Goal: Task Accomplishment & Management: Use online tool/utility

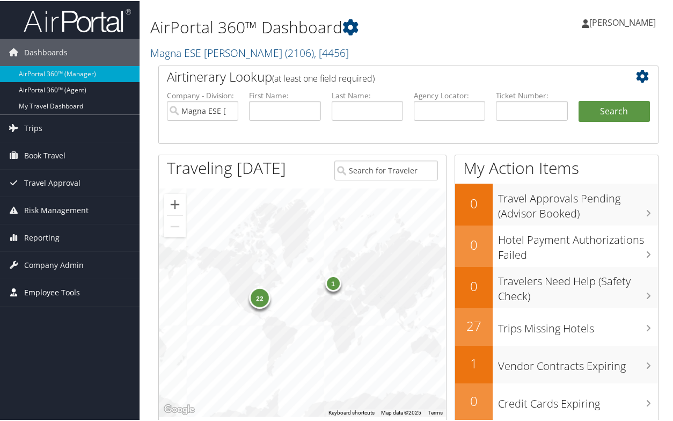
click at [43, 292] on span "Employee Tools" at bounding box center [52, 291] width 56 height 27
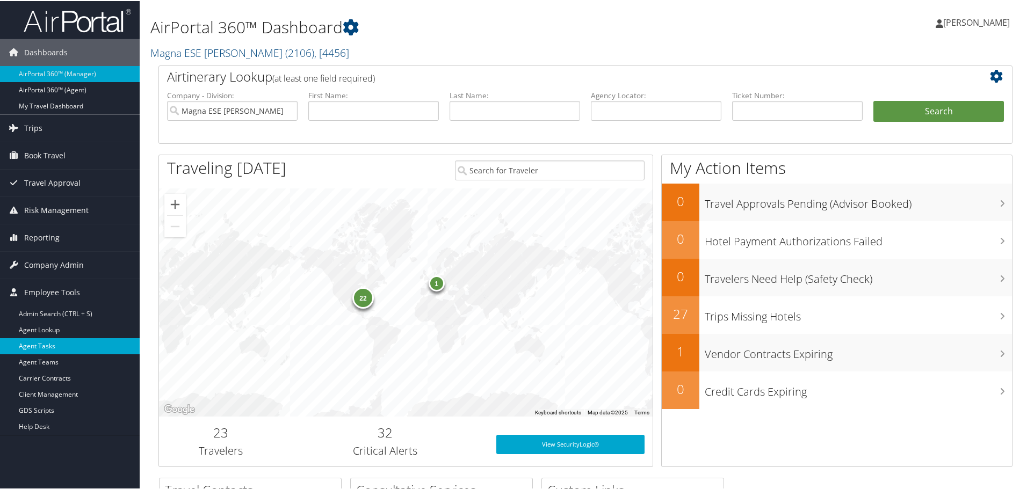
click at [97, 349] on link "Agent Tasks" at bounding box center [70, 345] width 140 height 16
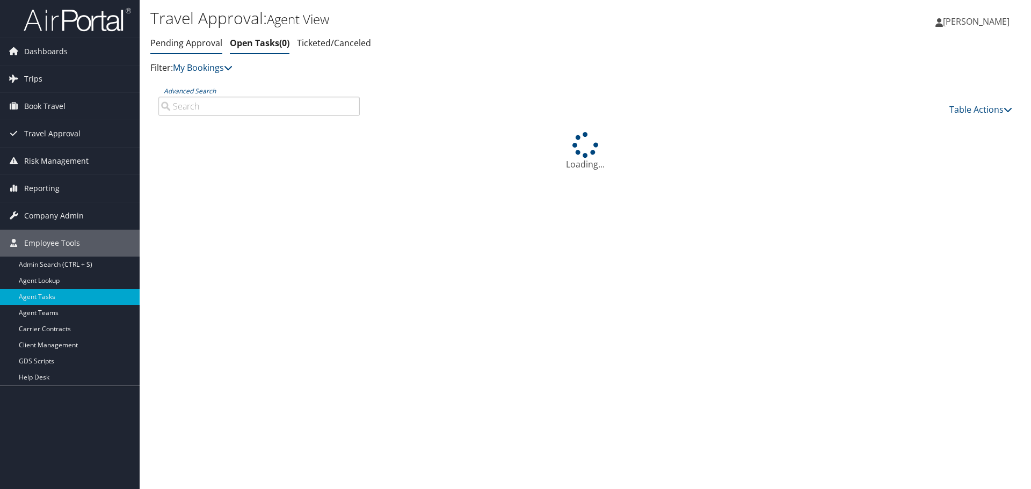
click at [207, 41] on link "Pending Approval" at bounding box center [186, 43] width 72 height 12
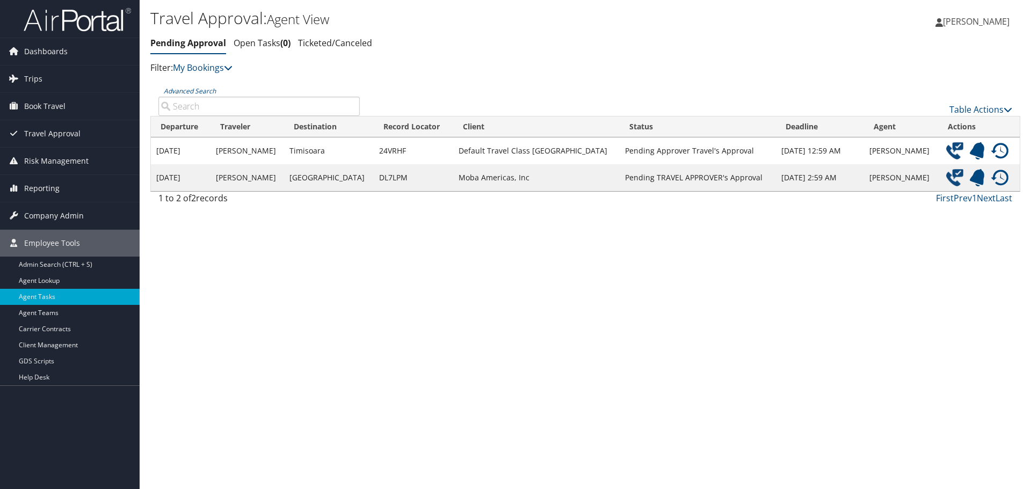
click at [205, 41] on link "Pending Approval" at bounding box center [188, 43] width 76 height 12
click at [946, 181] on img at bounding box center [954, 177] width 17 height 17
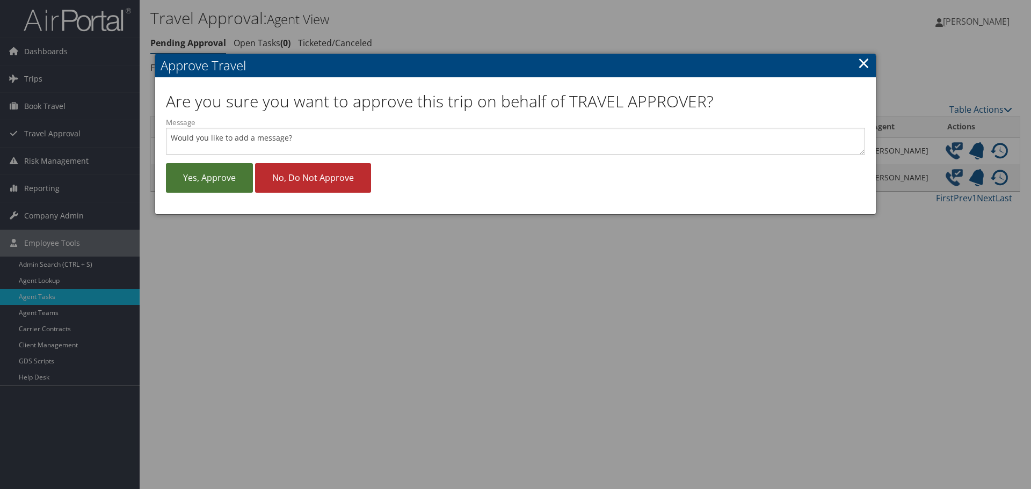
click at [212, 183] on link "Yes, approve" at bounding box center [209, 178] width 87 height 30
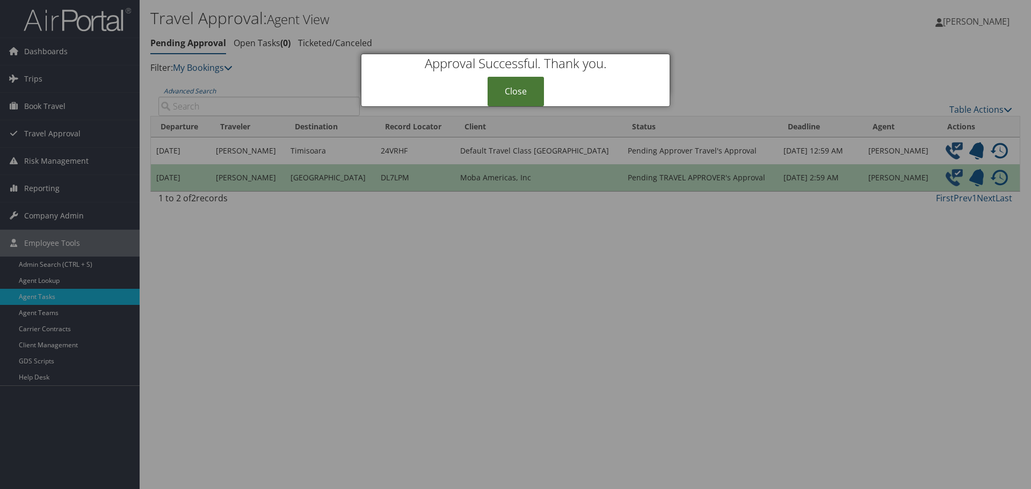
click at [512, 87] on link "Close" at bounding box center [516, 92] width 56 height 30
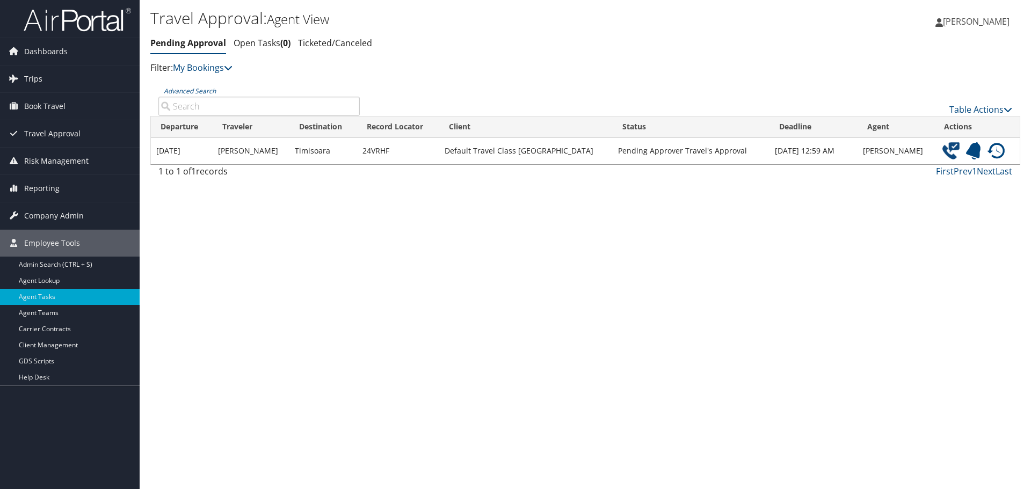
click at [942, 155] on img at bounding box center [950, 150] width 17 height 17
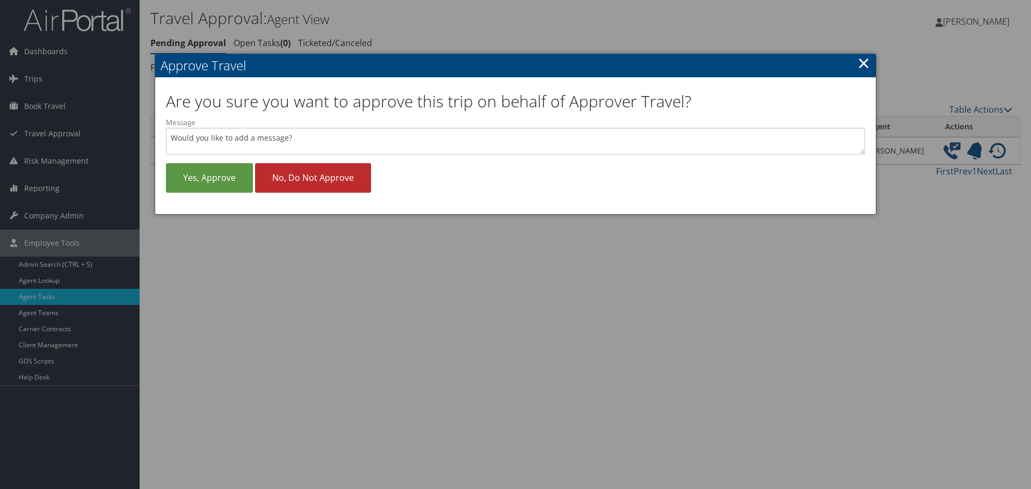
drag, startPoint x: 191, startPoint y: 182, endPoint x: 159, endPoint y: 123, distance: 67.0
click at [191, 182] on link "Yes, approve" at bounding box center [209, 178] width 87 height 30
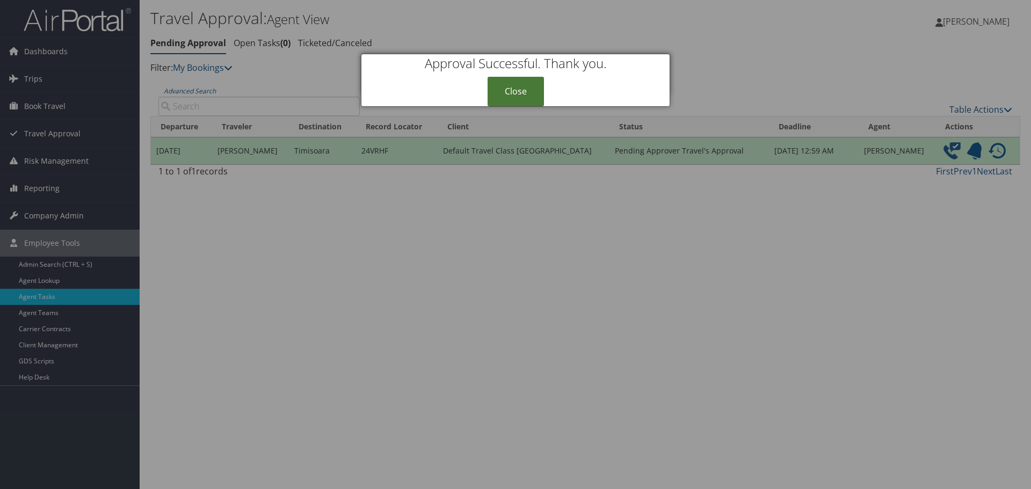
click at [532, 93] on link "Close" at bounding box center [516, 92] width 56 height 30
